Goal: Task Accomplishment & Management: Manage account settings

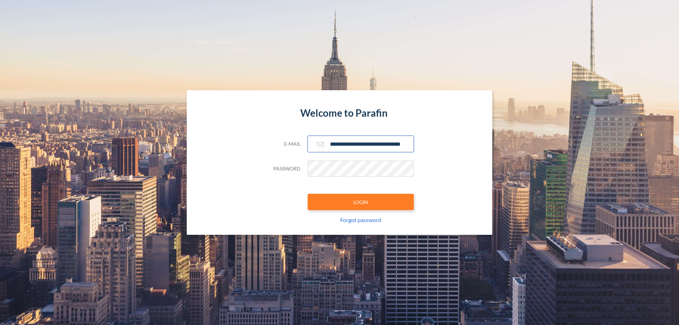
type input "**********"
click at [361, 202] on button "LOGIN" at bounding box center [361, 202] width 106 height 16
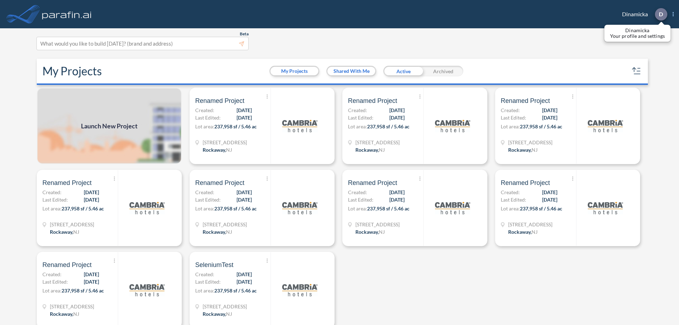
click at [661, 14] on p "D" at bounding box center [661, 14] width 4 height 6
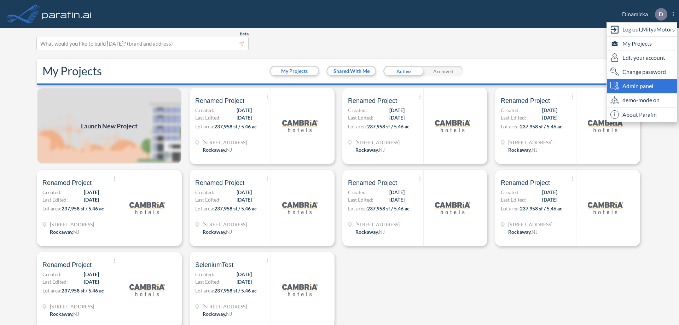
click at [642, 86] on span "Admin panel" at bounding box center [637, 86] width 31 height 8
